Goal: Task Accomplishment & Management: Manage account settings

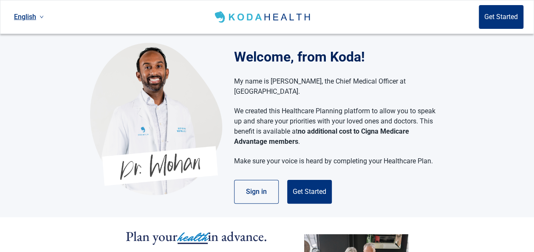
scroll to position [85, 0]
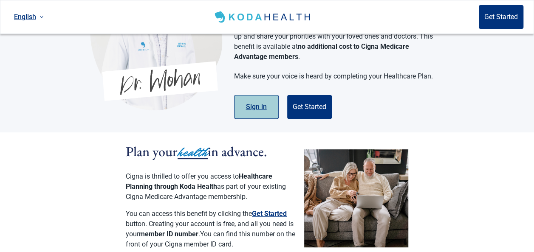
click at [253, 97] on button "Sign in" at bounding box center [256, 107] width 45 height 24
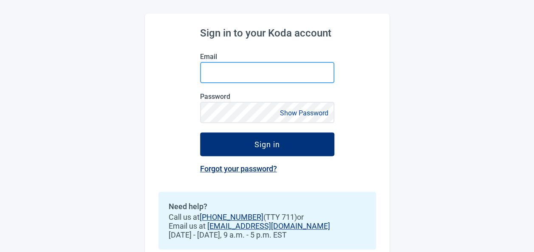
click at [278, 73] on input "Email" at bounding box center [267, 72] width 134 height 21
type input "[EMAIL_ADDRESS][DOMAIN_NAME]"
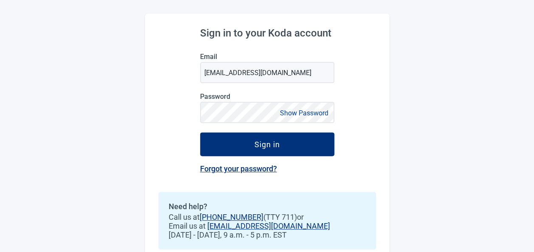
click at [246, 168] on link "Forgot your password?" at bounding box center [238, 168] width 77 height 9
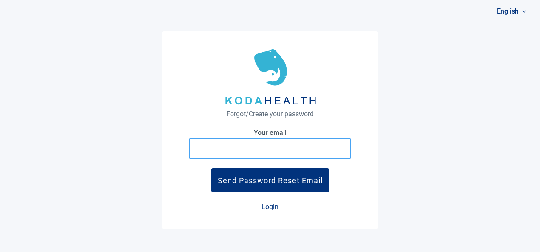
click at [298, 147] on input "Your email" at bounding box center [270, 148] width 162 height 21
type input "[EMAIL_ADDRESS][DOMAIN_NAME]"
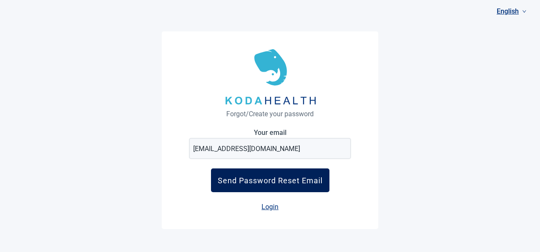
click at [301, 180] on div "Send Password Reset Email" at bounding box center [270, 180] width 105 height 9
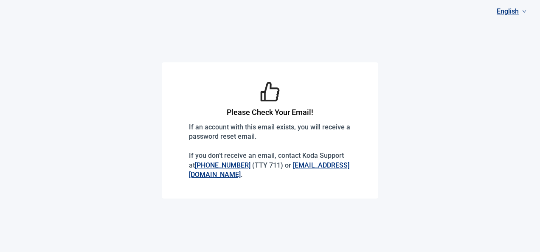
click at [249, 176] on link "[EMAIL_ADDRESS][DOMAIN_NAME]" at bounding box center [269, 169] width 160 height 17
